Goal: Task Accomplishment & Management: Use online tool/utility

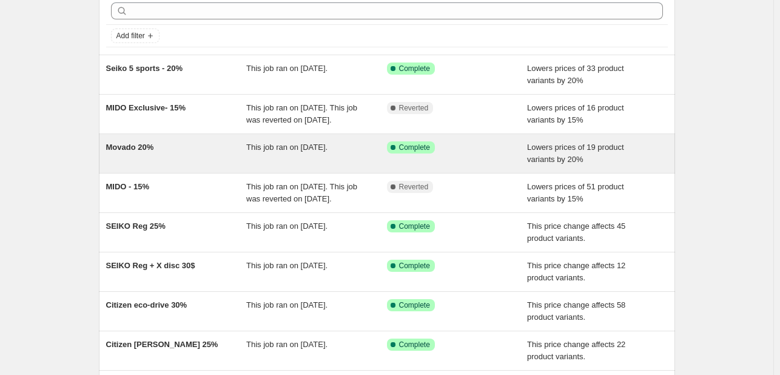
scroll to position [61, 0]
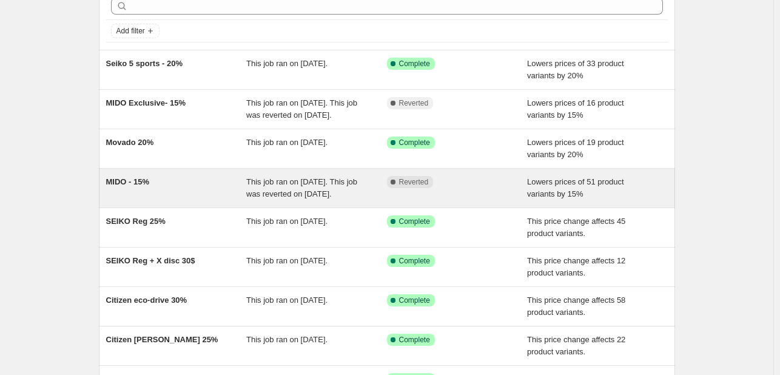
click at [265, 198] on span "This job ran on [DATE]. This job was reverted on [DATE]." at bounding box center [301, 187] width 111 height 21
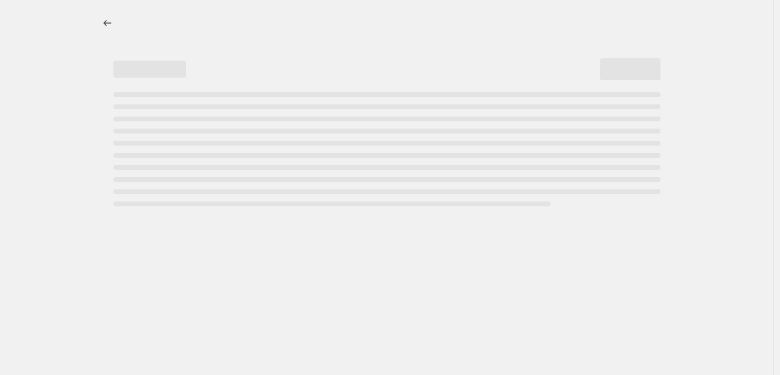
select select "percentage"
select select "no_change"
select select "collection"
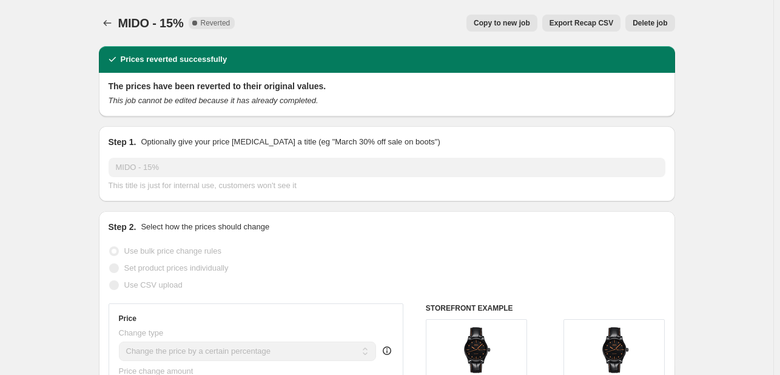
click at [499, 15] on button "Copy to new job" at bounding box center [501, 23] width 71 height 17
select select "percentage"
select select "no_change"
select select "collection"
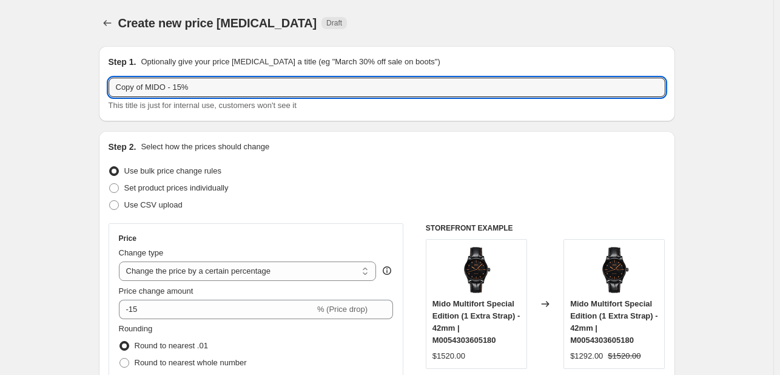
drag, startPoint x: 149, startPoint y: 89, endPoint x: 24, endPoint y: 85, distance: 124.9
click at [146, 88] on input "MIDO - 15%" at bounding box center [387, 87] width 556 height 19
click at [141, 88] on input "MIDO - 15%" at bounding box center [387, 87] width 556 height 19
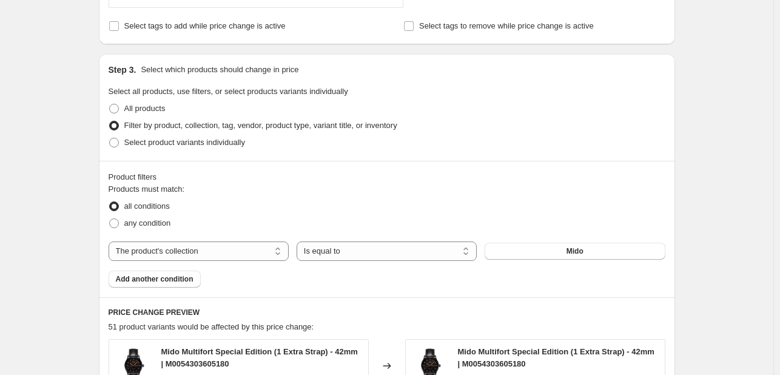
scroll to position [606, 0]
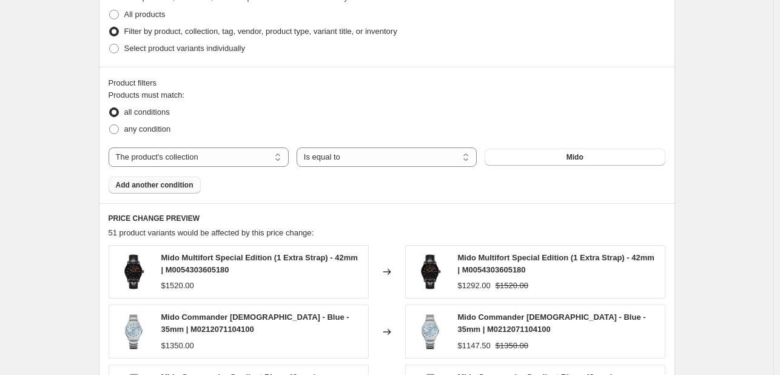
type input "MIDO all - 15%"
click at [145, 181] on span "Add another condition" at bounding box center [155, 185] width 78 height 10
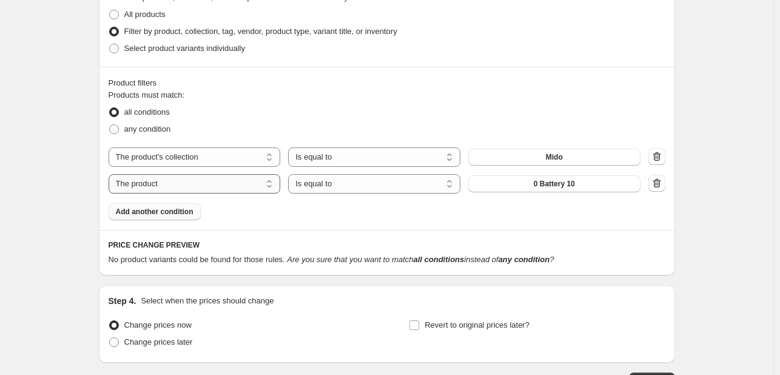
click at [231, 185] on select "The product The product's collection The product's tag The product's vendor The…" at bounding box center [195, 183] width 172 height 19
select select "collection"
click at [541, 181] on span "Accessories" at bounding box center [553, 184] width 43 height 10
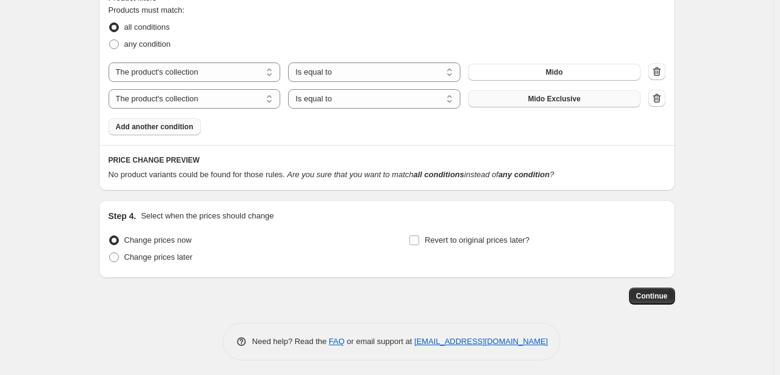
scroll to position [695, 0]
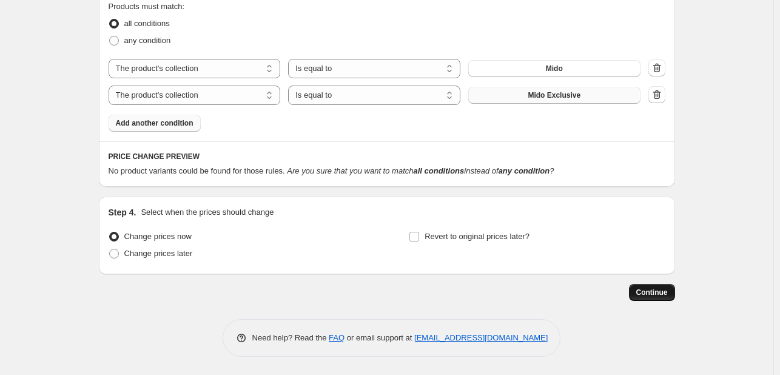
click at [652, 289] on span "Continue" at bounding box center [652, 292] width 32 height 10
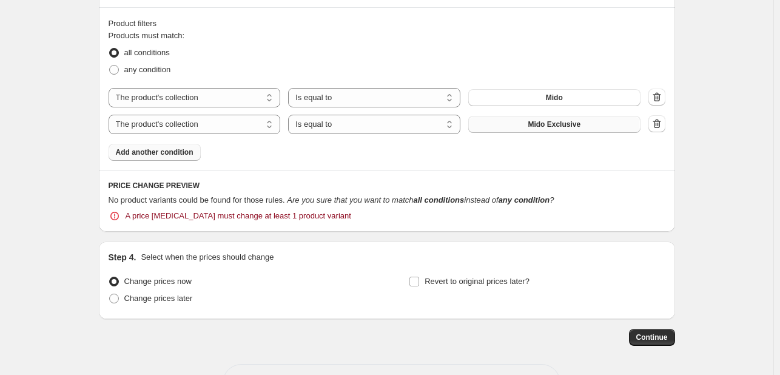
scroll to position [778, 0]
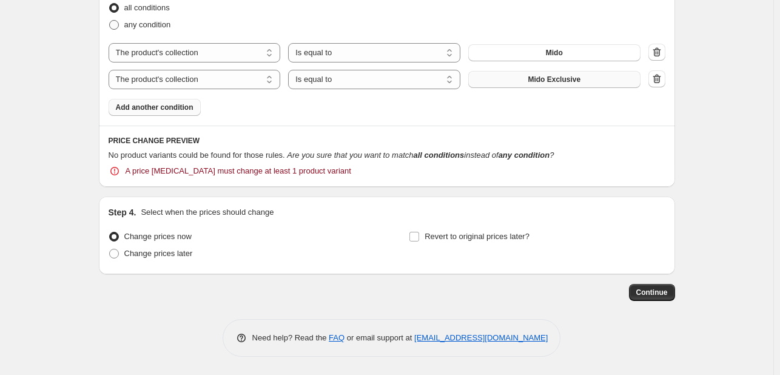
click at [127, 27] on span "any condition" at bounding box center [147, 24] width 47 height 9
click at [110, 21] on input "any condition" at bounding box center [109, 20] width 1 height 1
radio input "true"
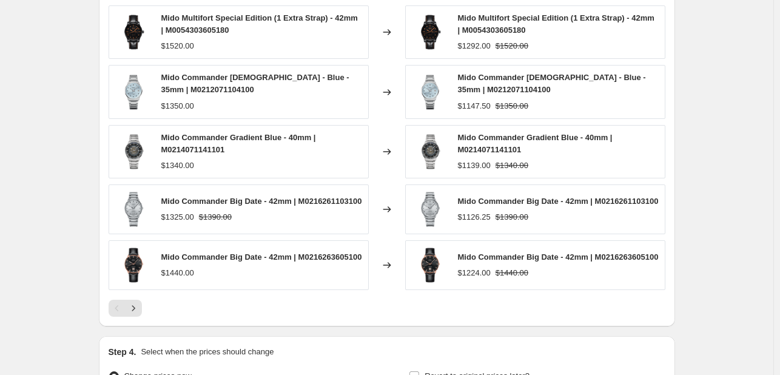
scroll to position [1018, 0]
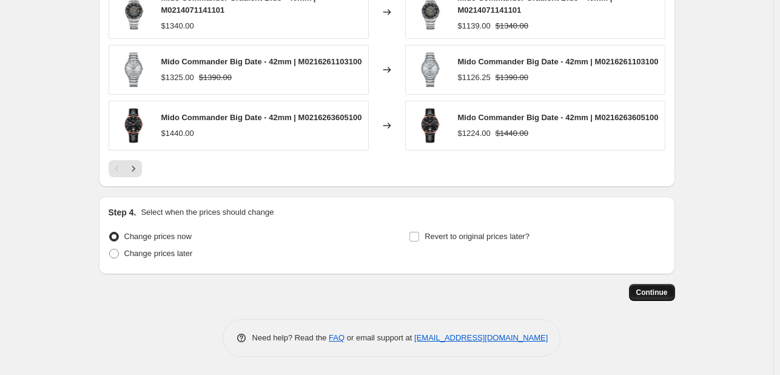
click at [655, 292] on span "Continue" at bounding box center [652, 292] width 32 height 10
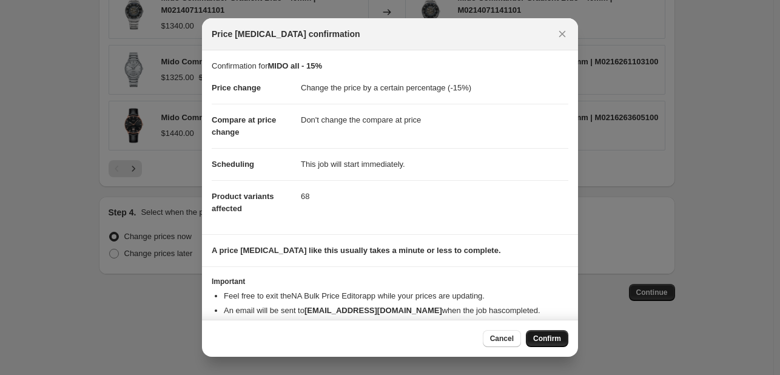
click at [548, 338] on span "Confirm" at bounding box center [547, 338] width 28 height 10
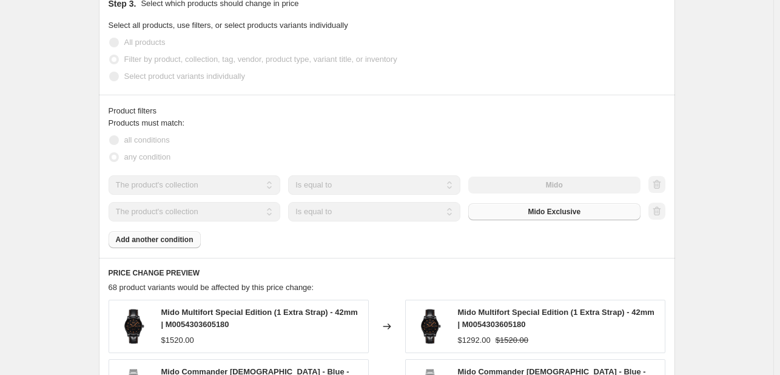
scroll to position [504, 0]
